Goal: Navigation & Orientation: Find specific page/section

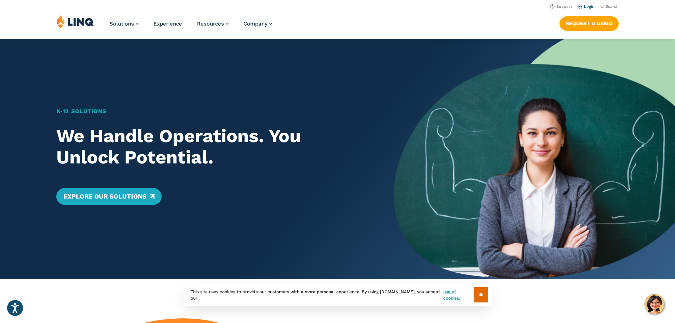
click at [588, 8] on link "Login" at bounding box center [586, 6] width 17 height 5
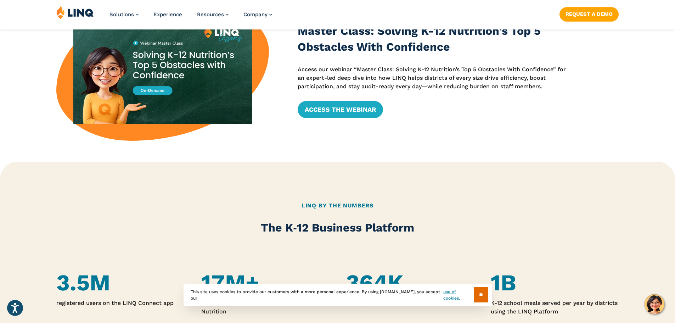
scroll to position [354, 0]
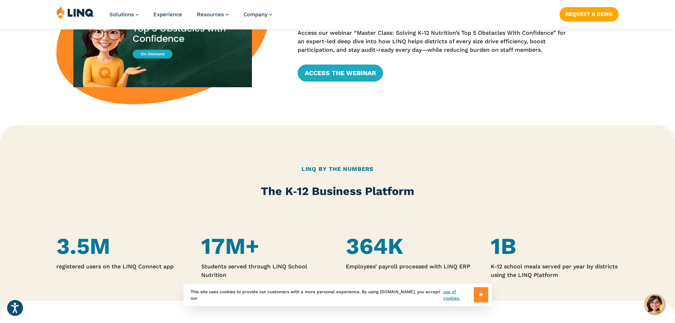
click at [480, 293] on input "**" at bounding box center [481, 294] width 15 height 15
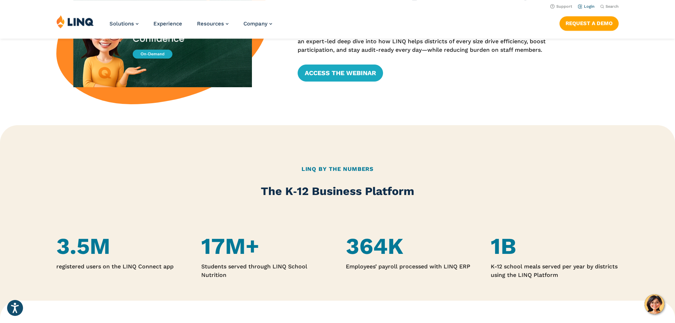
click at [585, 5] on link "Login" at bounding box center [586, 6] width 17 height 5
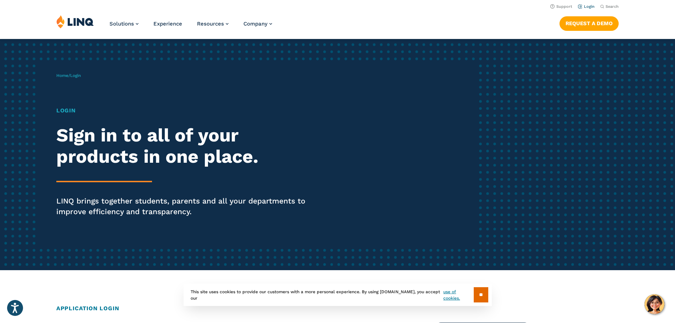
click at [587, 9] on li "Login" at bounding box center [586, 6] width 17 height 8
click at [585, 8] on link "Login" at bounding box center [586, 6] width 17 height 5
click at [483, 295] on input "**" at bounding box center [481, 294] width 15 height 15
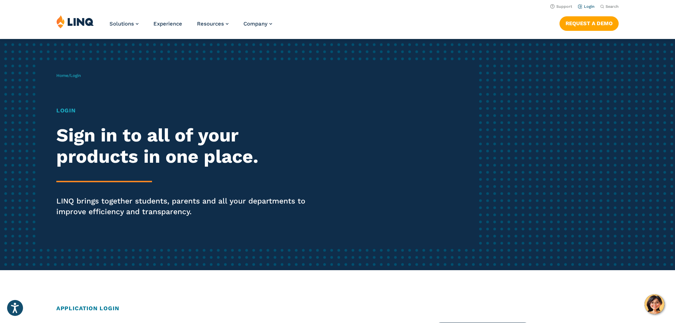
click at [584, 5] on link "Login" at bounding box center [586, 6] width 17 height 5
click at [66, 112] on h1 "Login" at bounding box center [186, 110] width 260 height 9
click at [59, 111] on h1 "Login" at bounding box center [186, 110] width 260 height 9
click at [78, 75] on span "Login" at bounding box center [75, 75] width 11 height 5
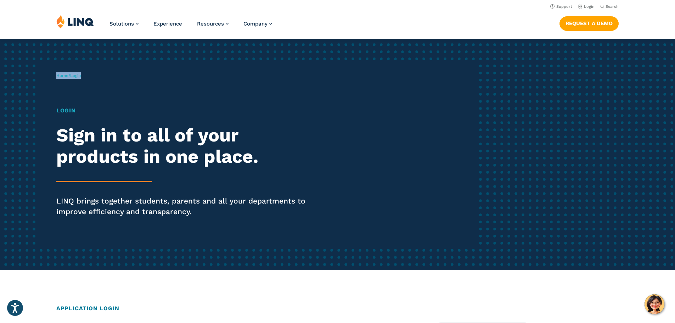
click at [78, 75] on span "Login" at bounding box center [75, 75] width 11 height 5
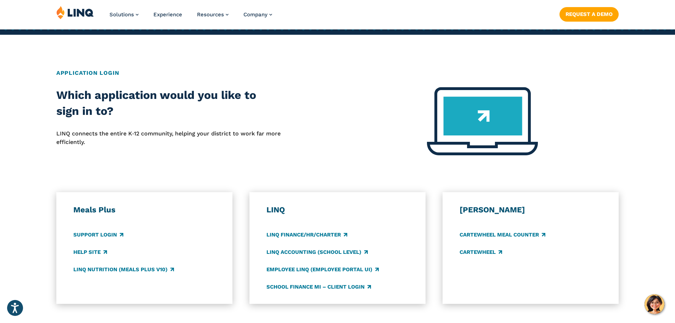
scroll to position [248, 0]
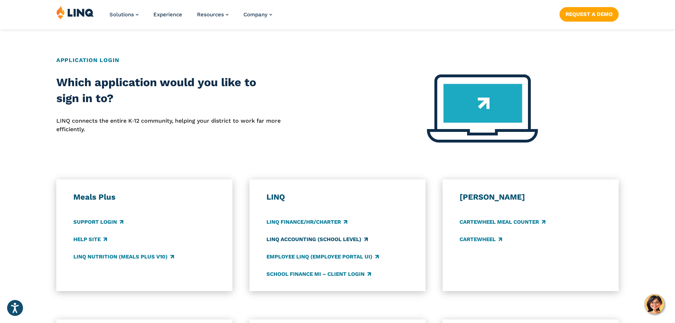
click at [336, 239] on link "LINQ Accounting (school level)" at bounding box center [316, 239] width 101 height 8
